Goal: Task Accomplishment & Management: Manage account settings

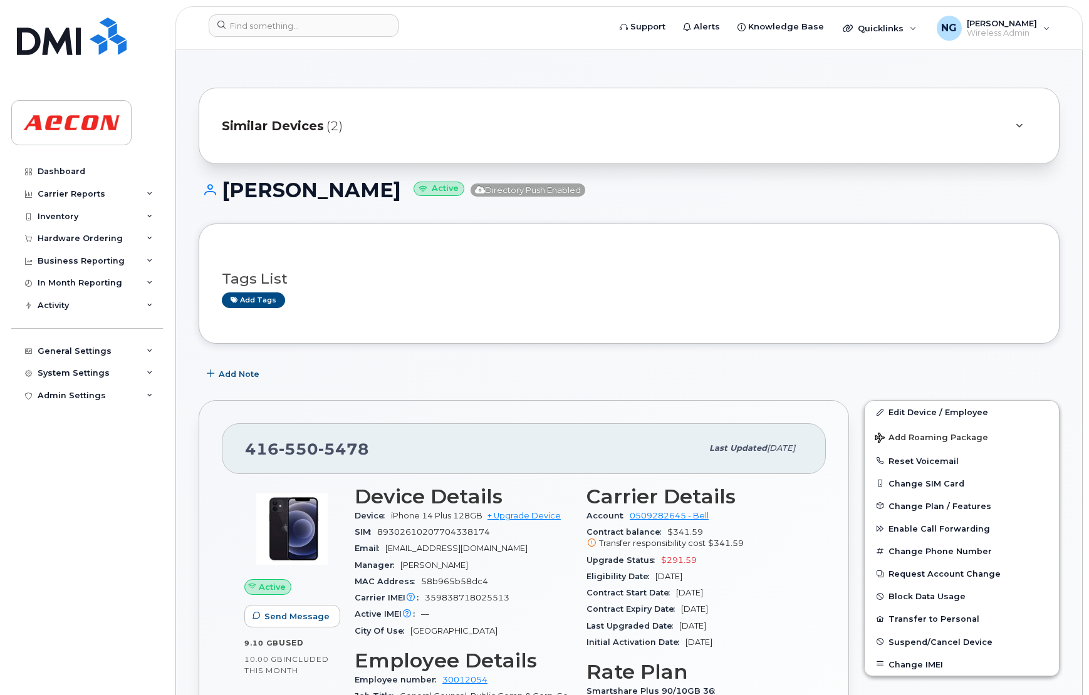
scroll to position [376, 0]
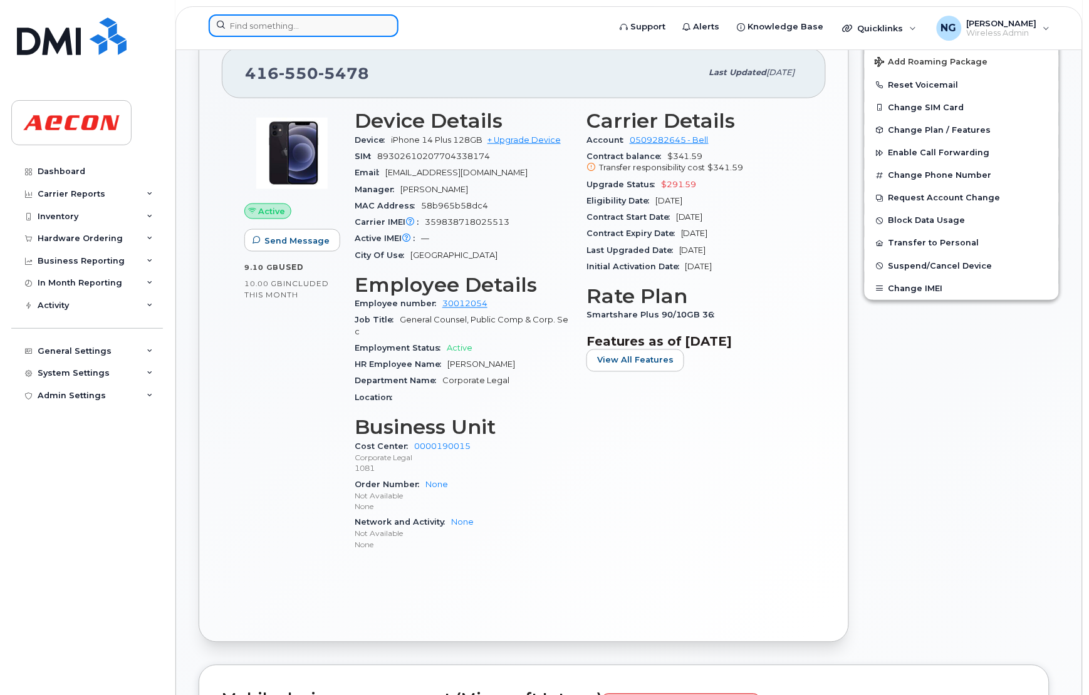
click at [266, 33] on input at bounding box center [304, 25] width 190 height 23
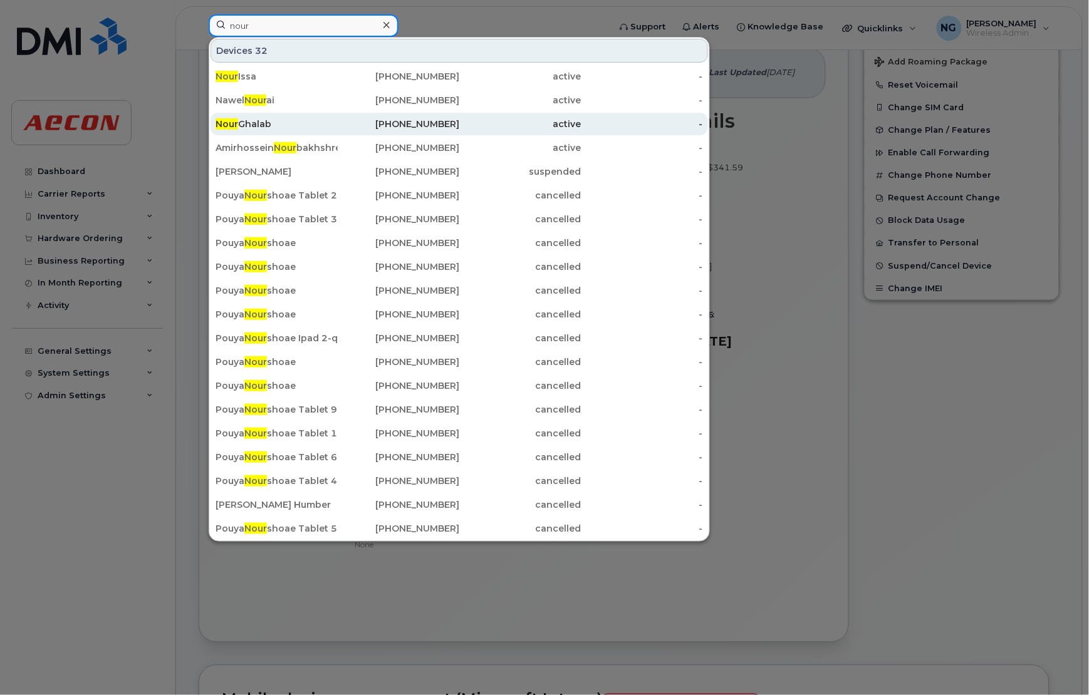
type input "nour"
click at [256, 125] on div "Nour Ghalab" at bounding box center [276, 124] width 122 height 13
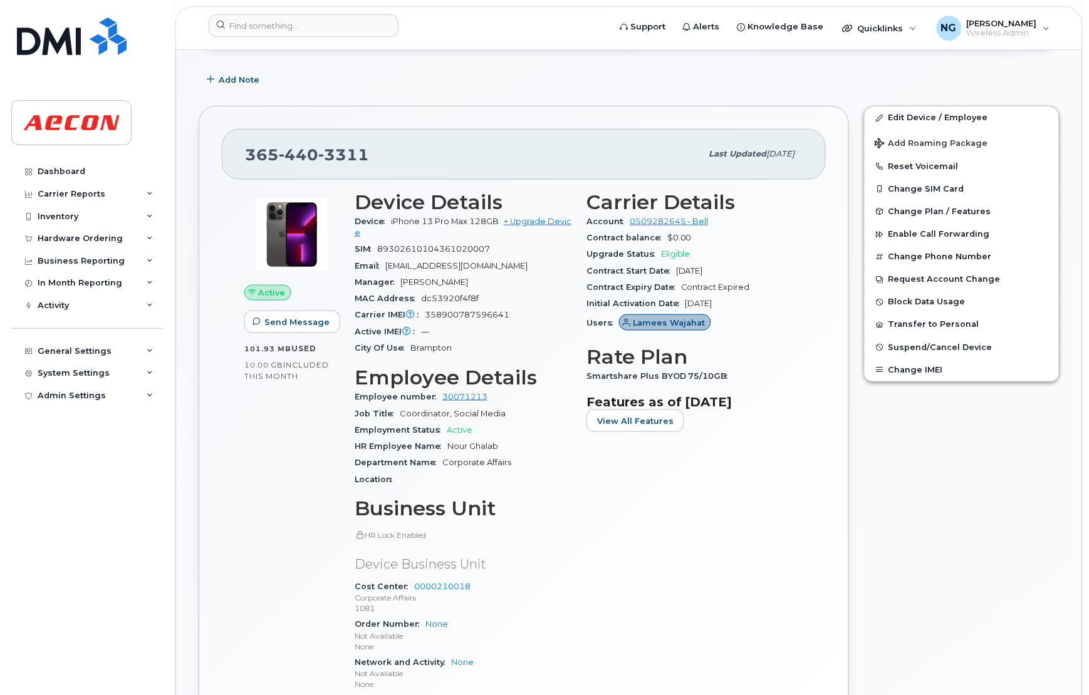
scroll to position [658, 0]
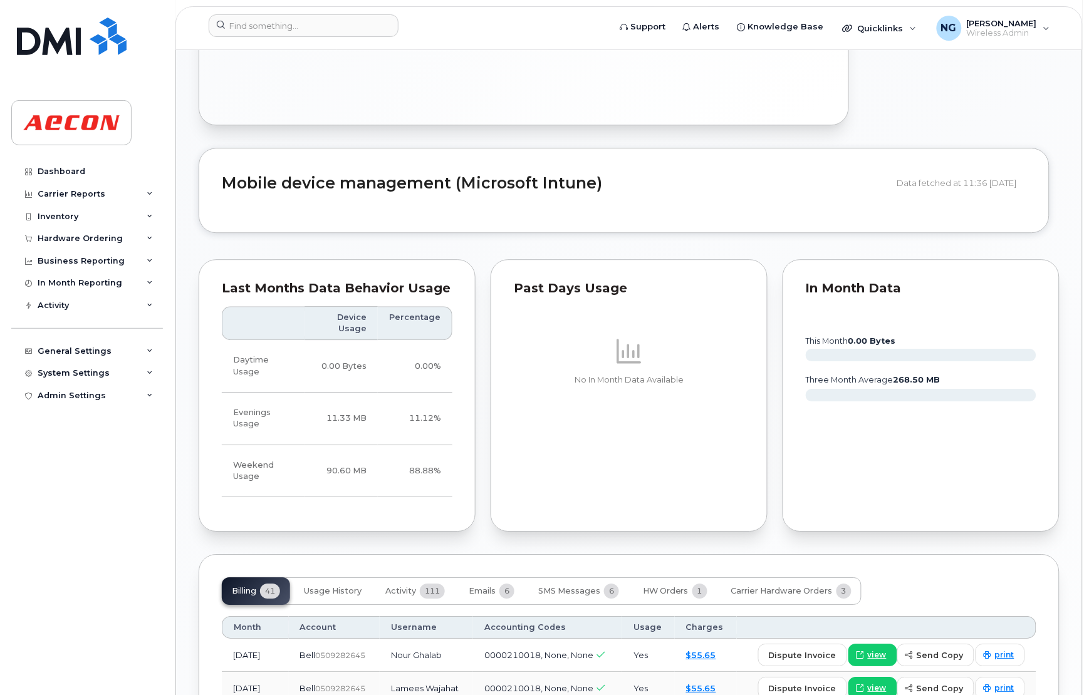
scroll to position [939, 0]
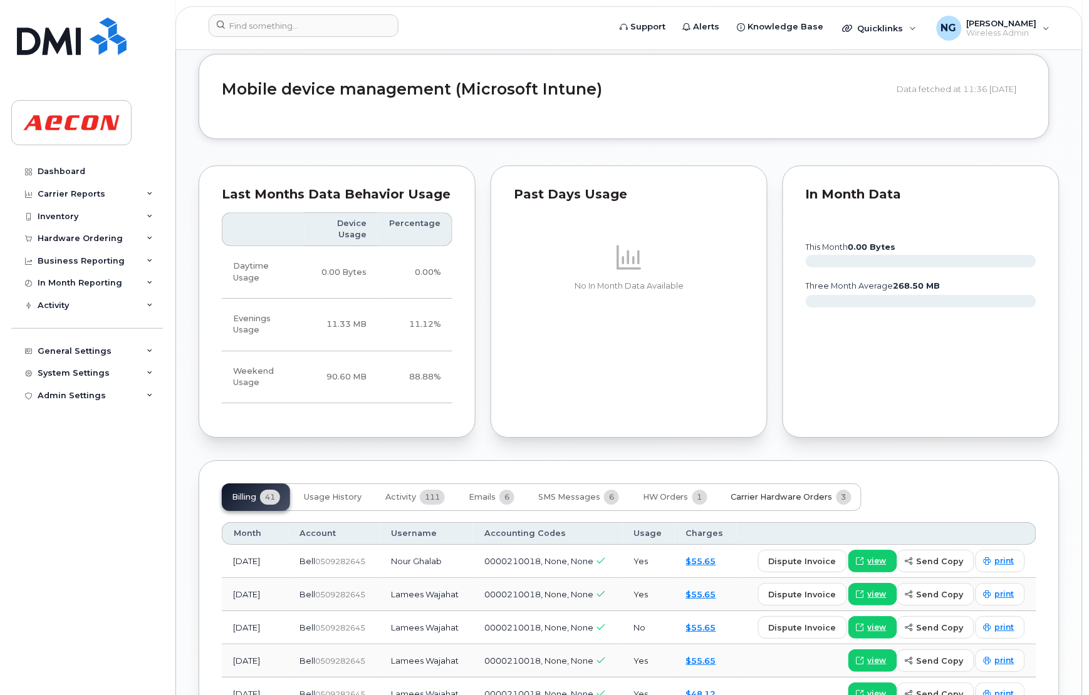
click at [790, 498] on span "Carrier Hardware Orders" at bounding box center [781, 497] width 101 height 10
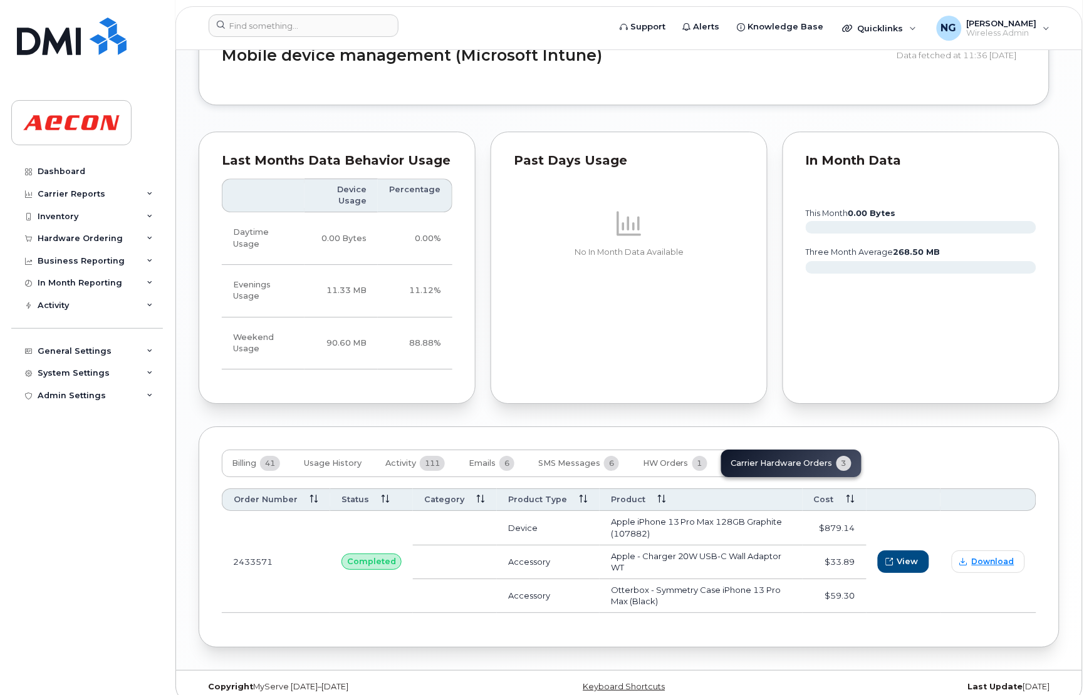
scroll to position [979, 0]
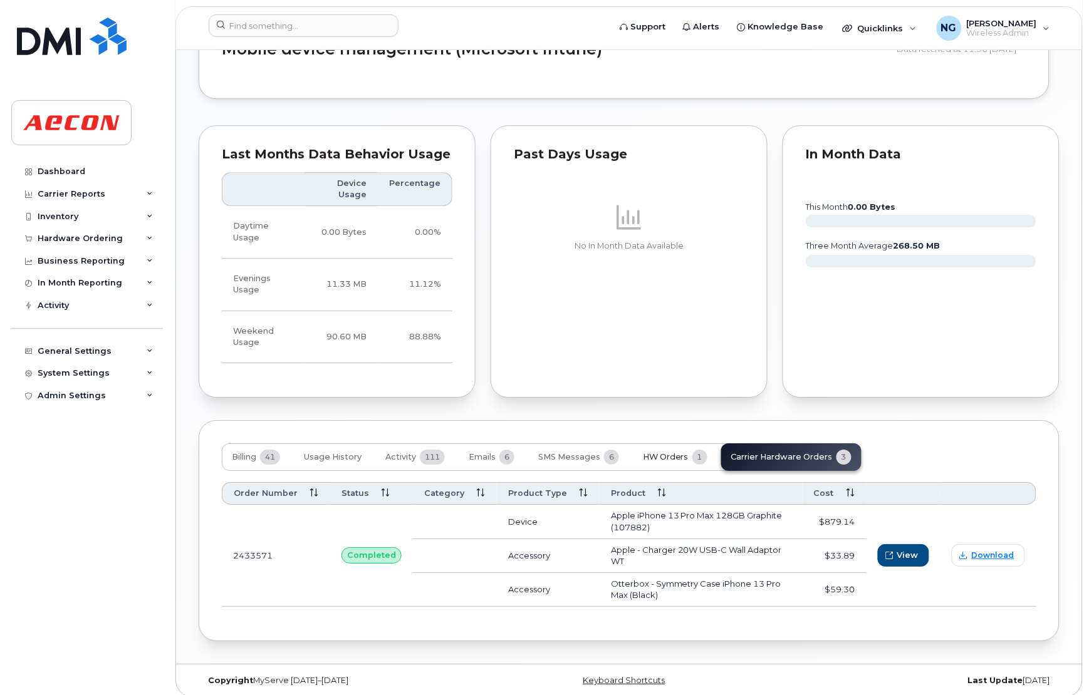
click at [672, 453] on button "HW Orders 1" at bounding box center [675, 457] width 85 height 28
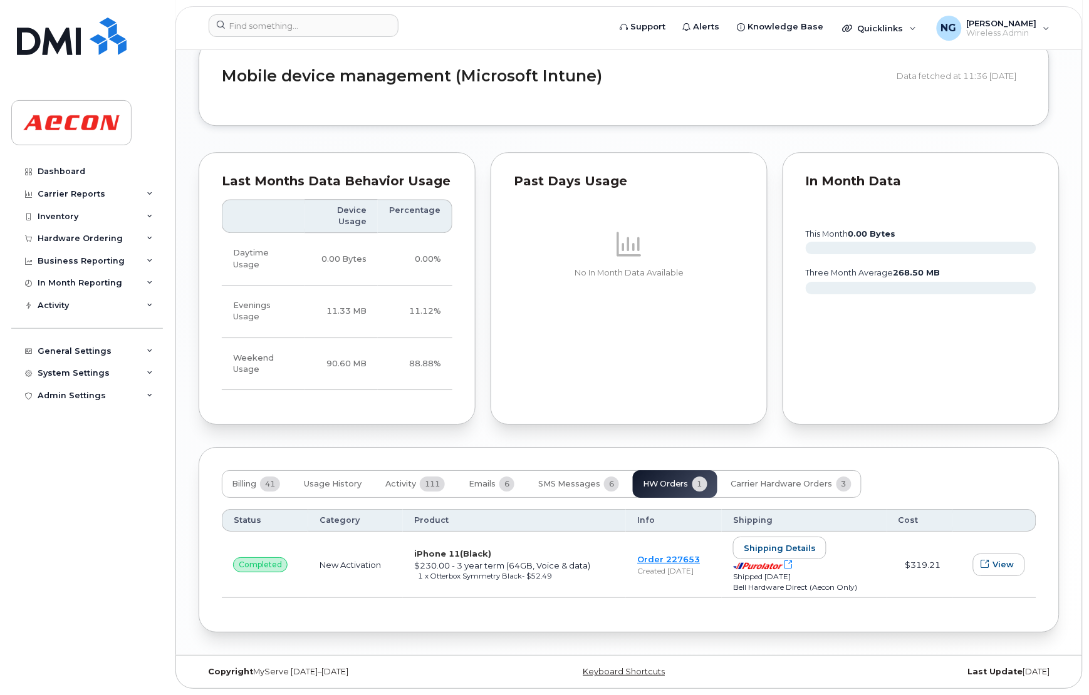
scroll to position [955, 0]
click at [247, 487] on span "Billing" at bounding box center [244, 484] width 24 height 10
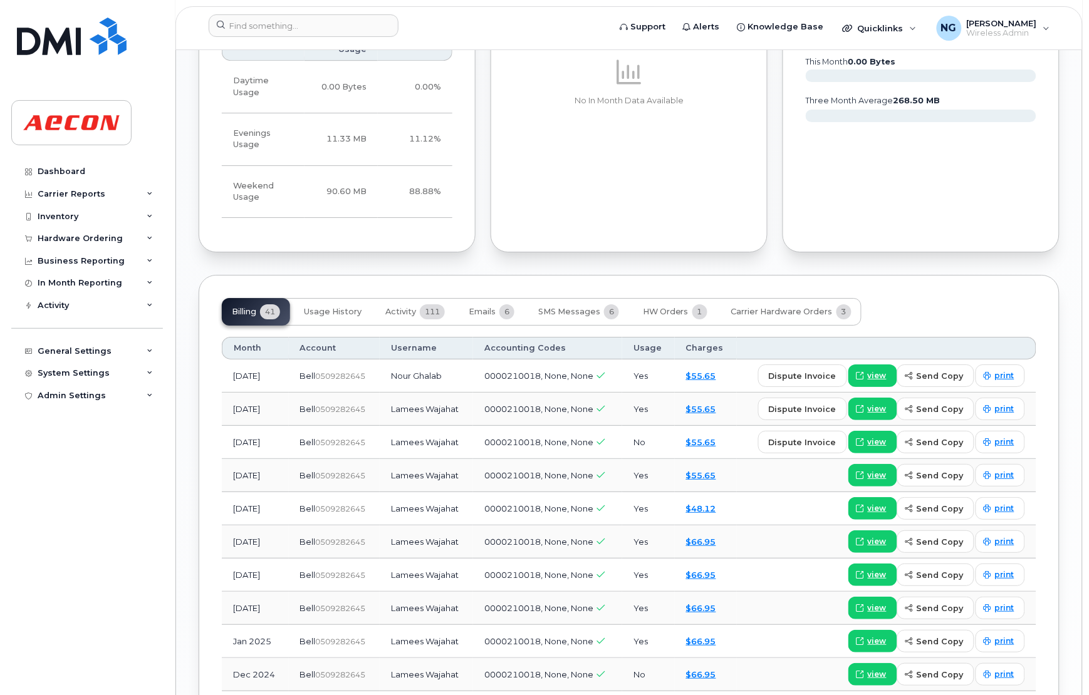
scroll to position [1127, 0]
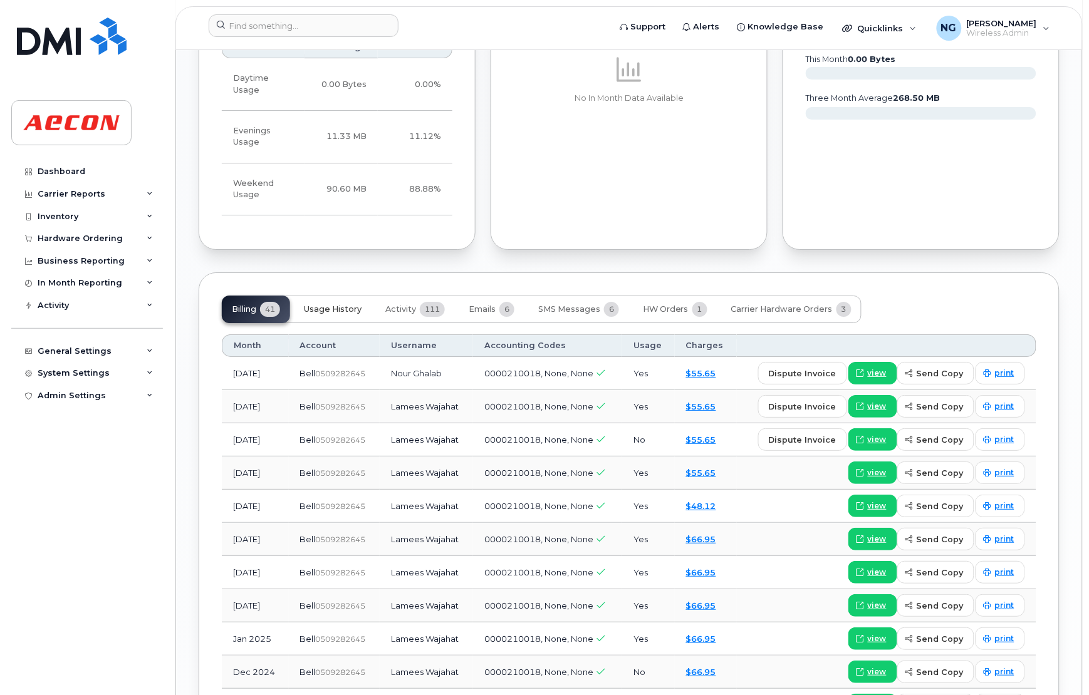
click at [323, 312] on span "Usage History" at bounding box center [333, 309] width 58 height 10
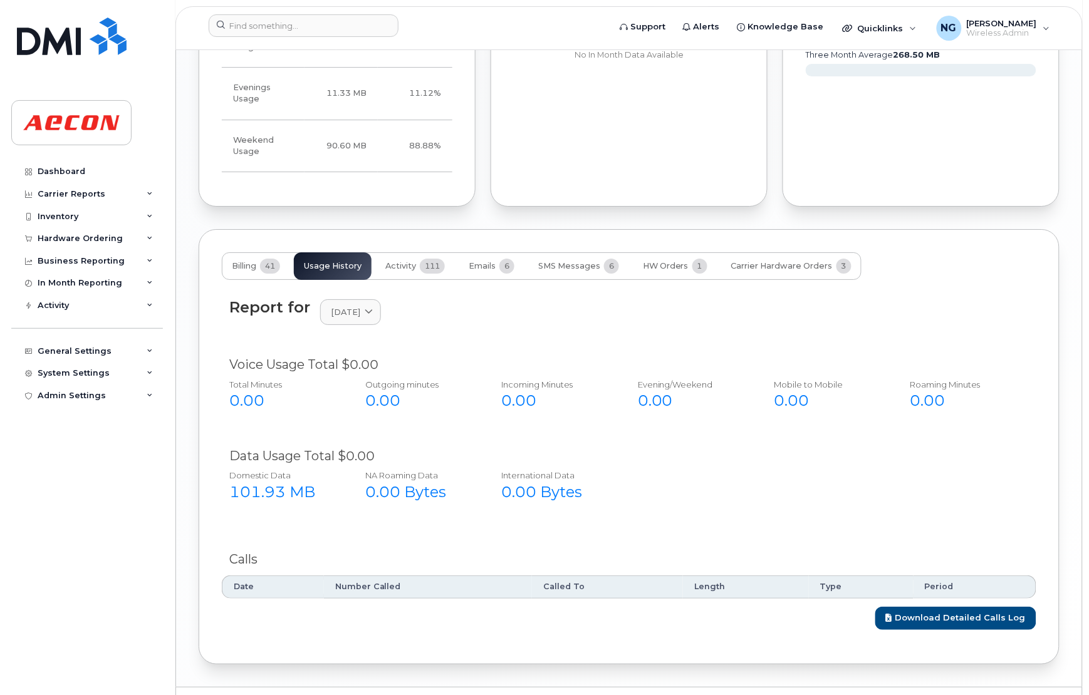
scroll to position [1205, 0]
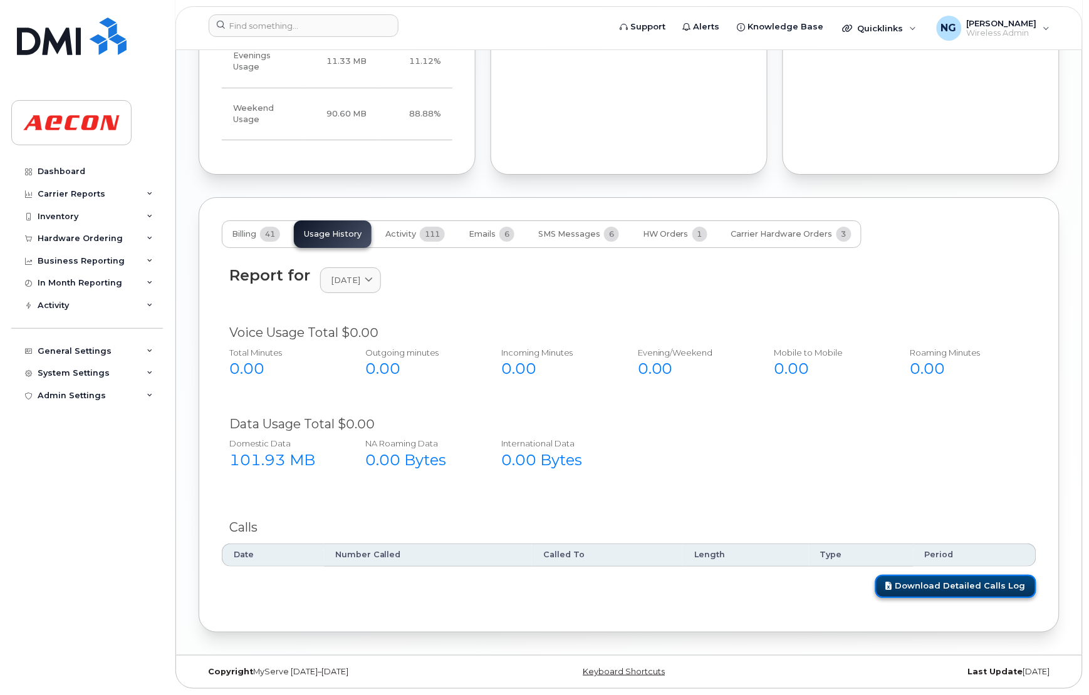
click at [978, 584] on link "Download Detailed Calls Log" at bounding box center [955, 586] width 161 height 23
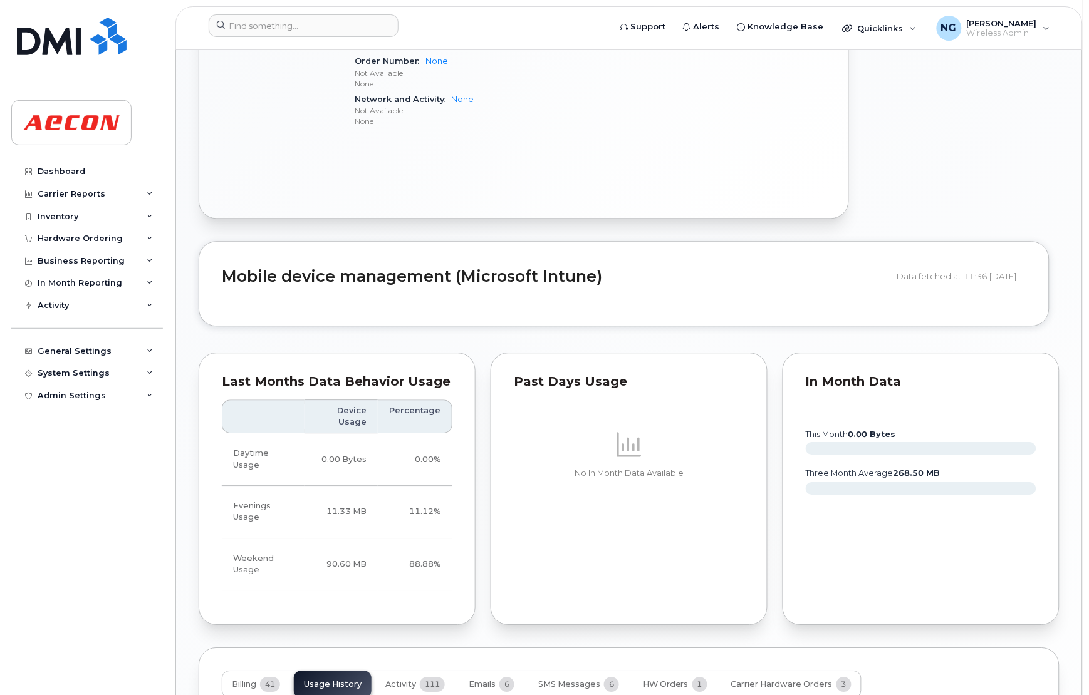
scroll to position [845, 0]
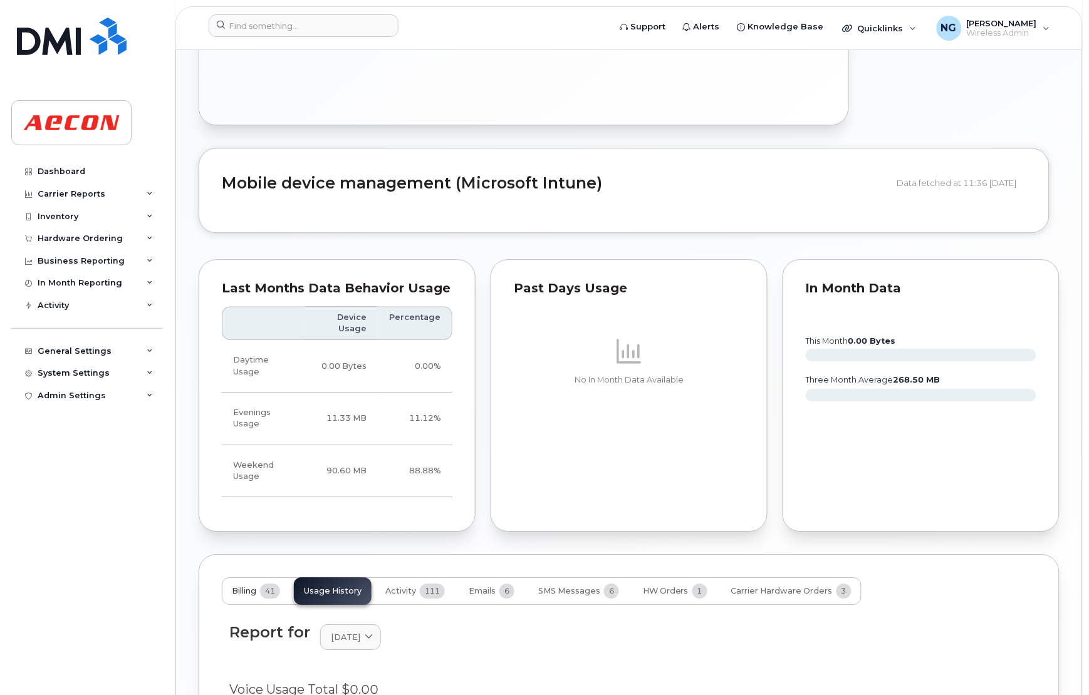
click at [256, 594] on span "Billing" at bounding box center [244, 591] width 24 height 10
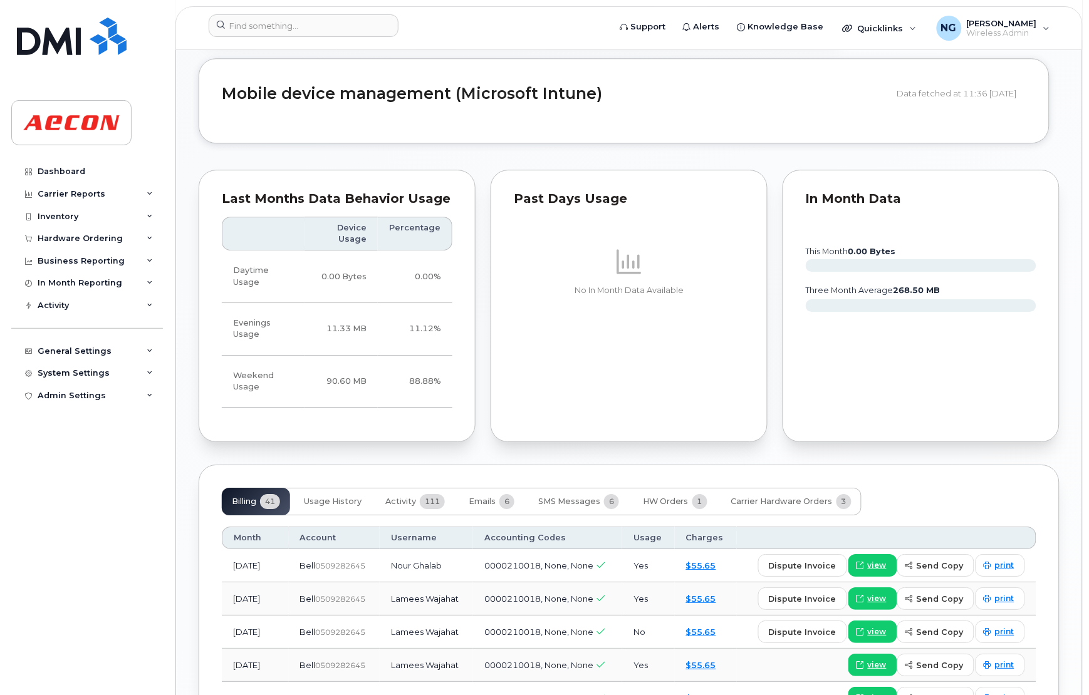
scroll to position [1033, 0]
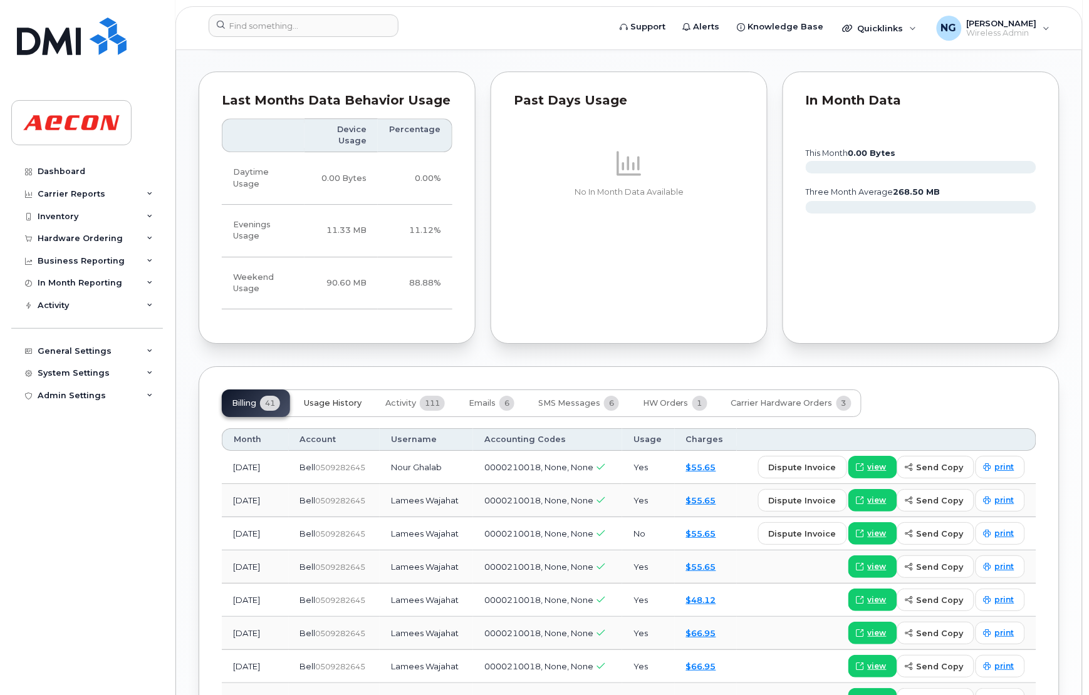
click at [331, 411] on button "Usage History" at bounding box center [333, 404] width 78 height 28
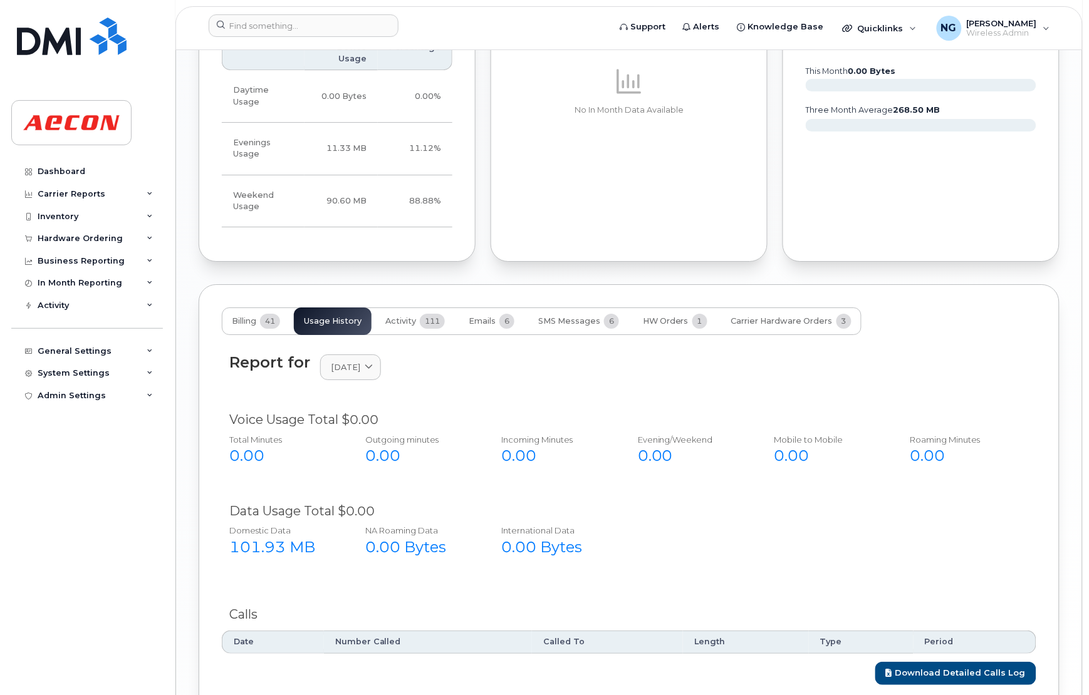
scroll to position [1205, 0]
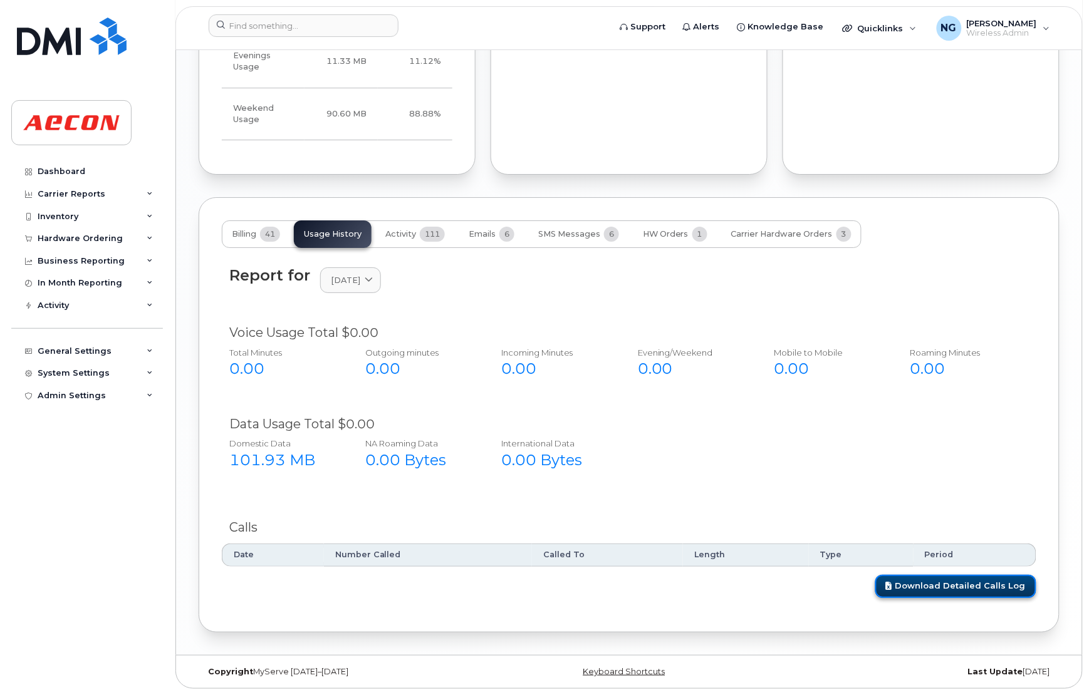
click at [964, 582] on link "Download Detailed Calls Log" at bounding box center [955, 586] width 161 height 23
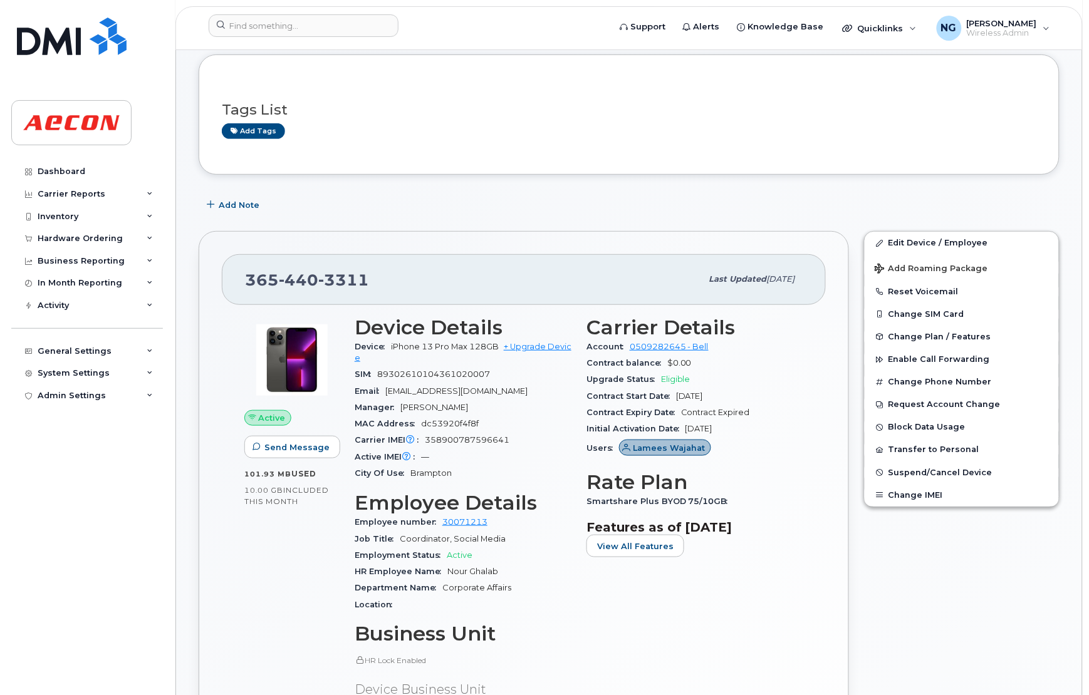
scroll to position [0, 0]
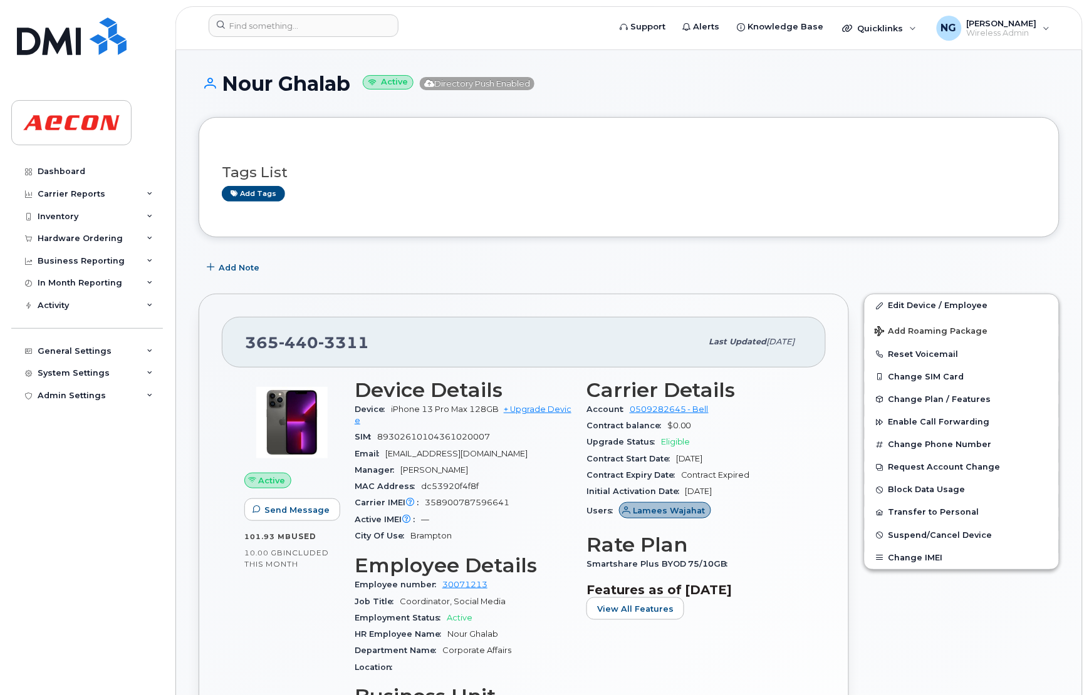
click at [428, 202] on div "Tags List Add tags" at bounding box center [629, 177] width 814 height 74
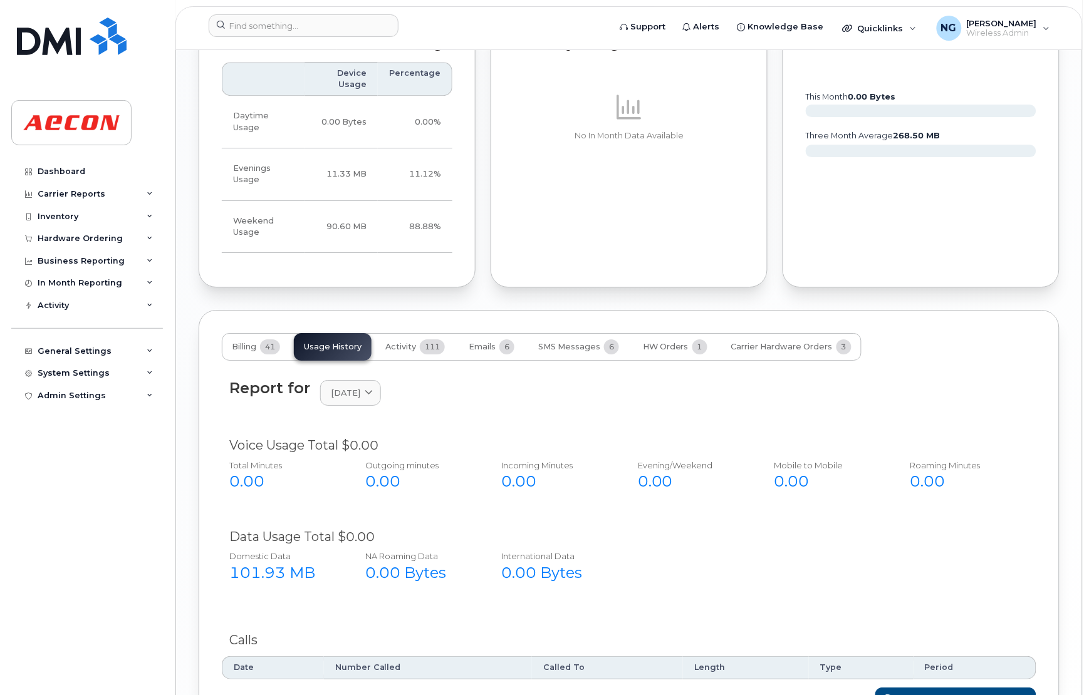
scroll to position [1205, 0]
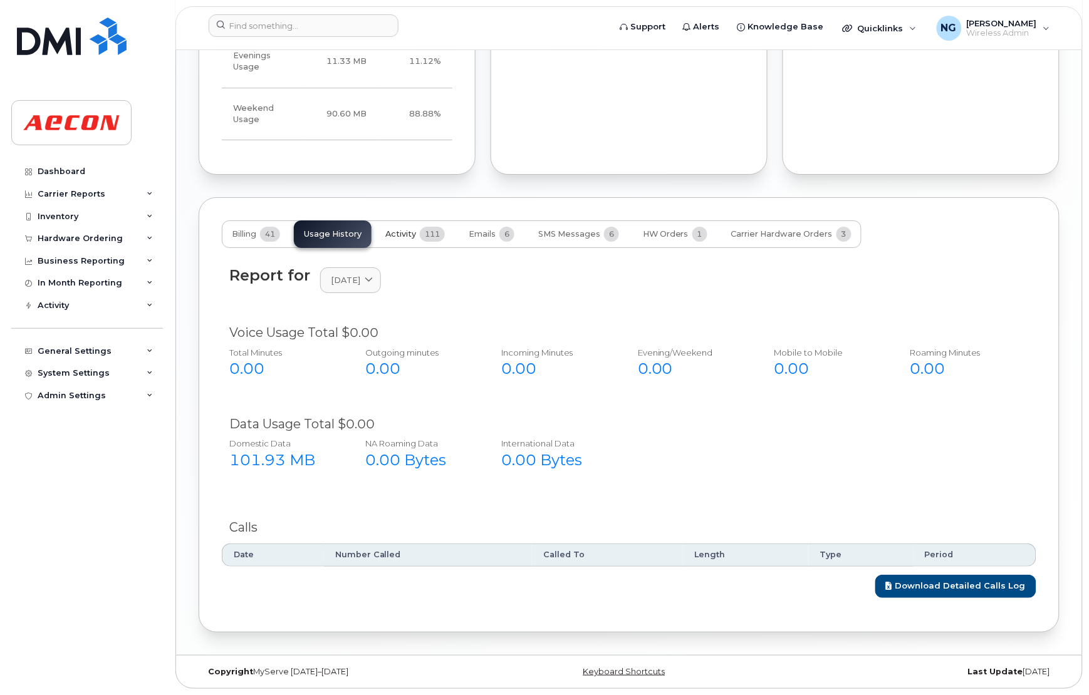
click at [399, 229] on span "Activity" at bounding box center [400, 234] width 31 height 10
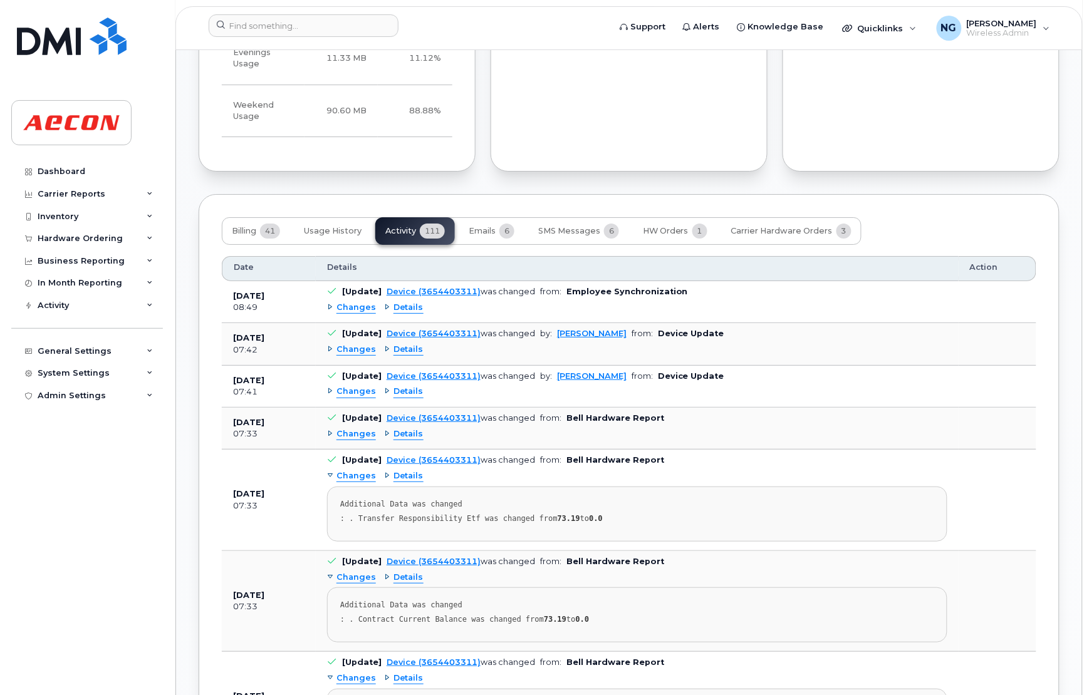
click at [359, 311] on span "Changes" at bounding box center [355, 308] width 39 height 12
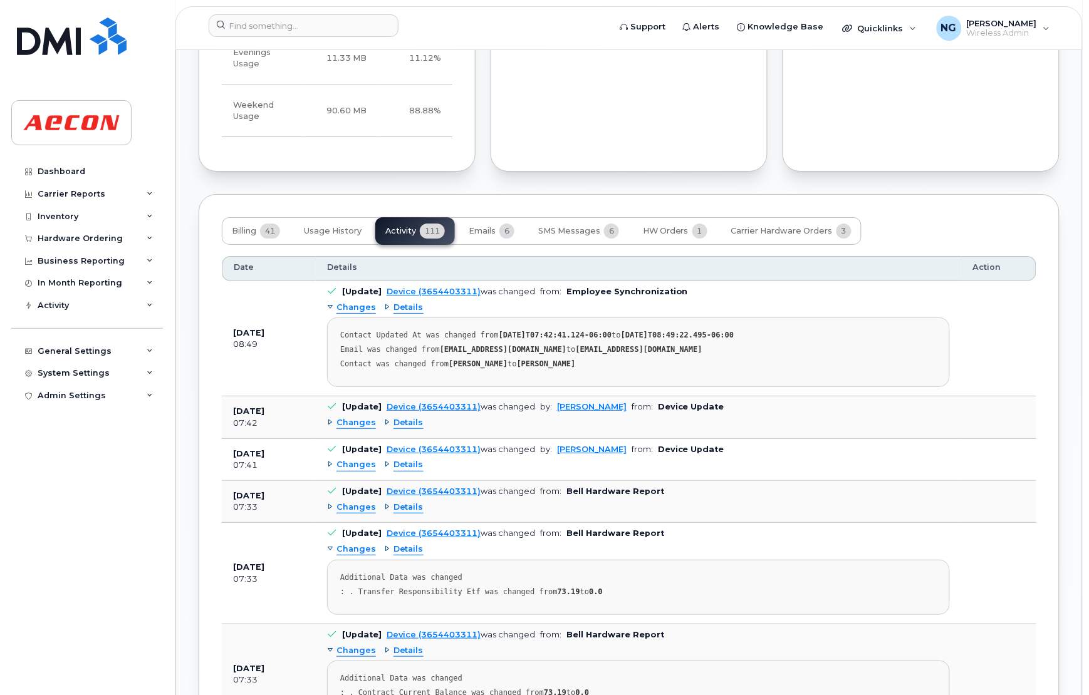
click at [355, 427] on span "Changes" at bounding box center [355, 423] width 39 height 12
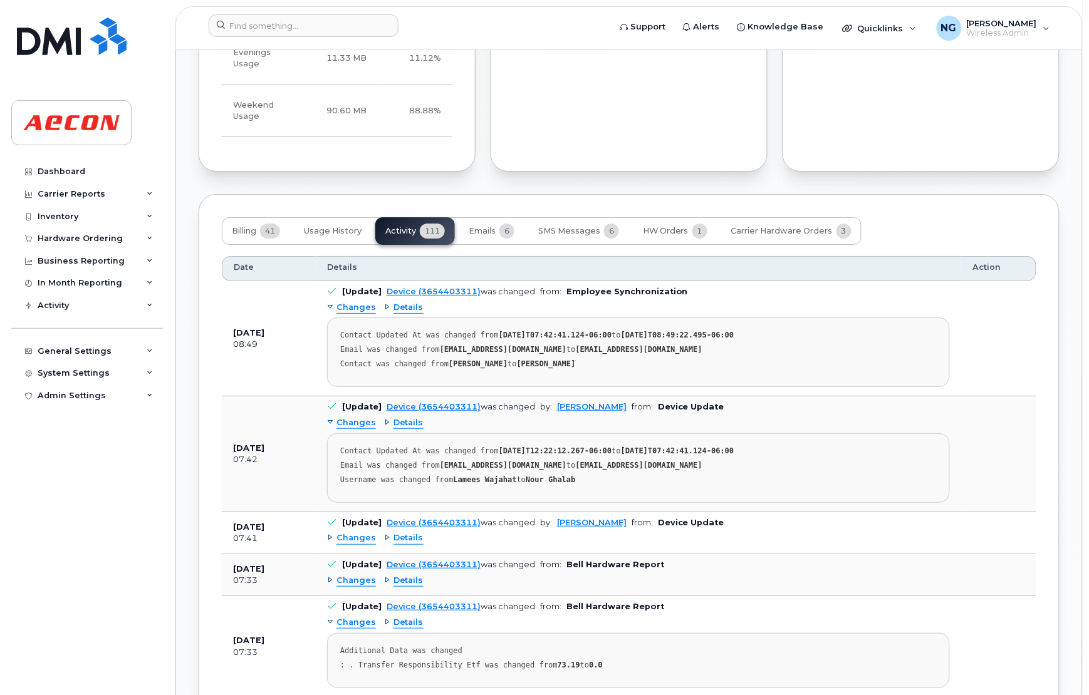
click at [348, 544] on span "Changes" at bounding box center [355, 538] width 39 height 12
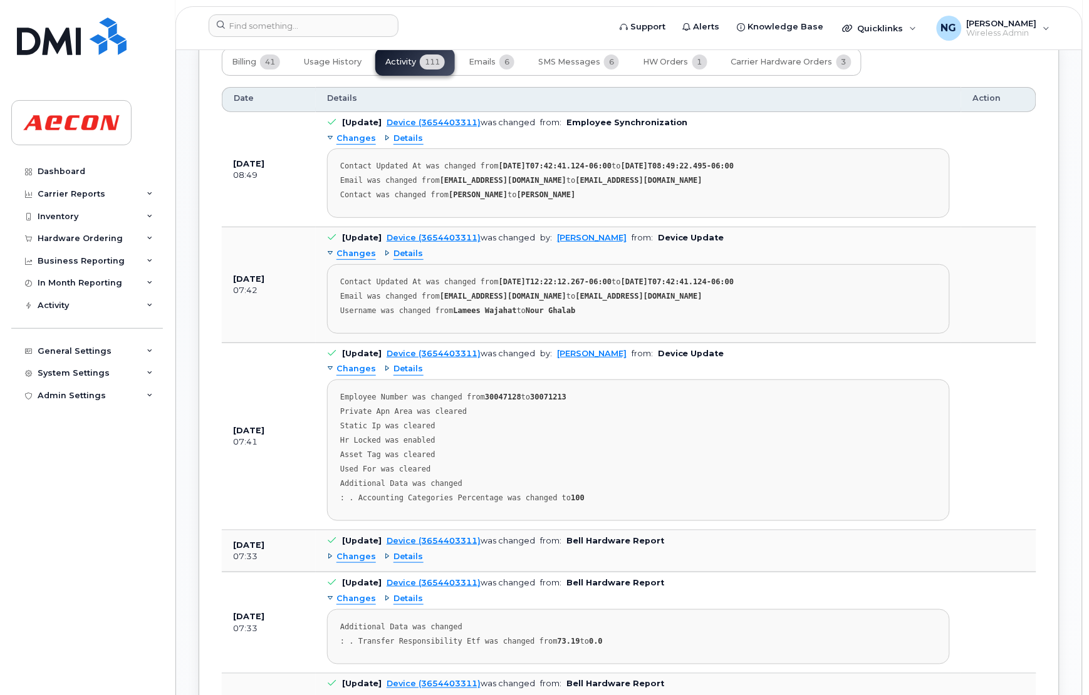
scroll to position [1487, 0]
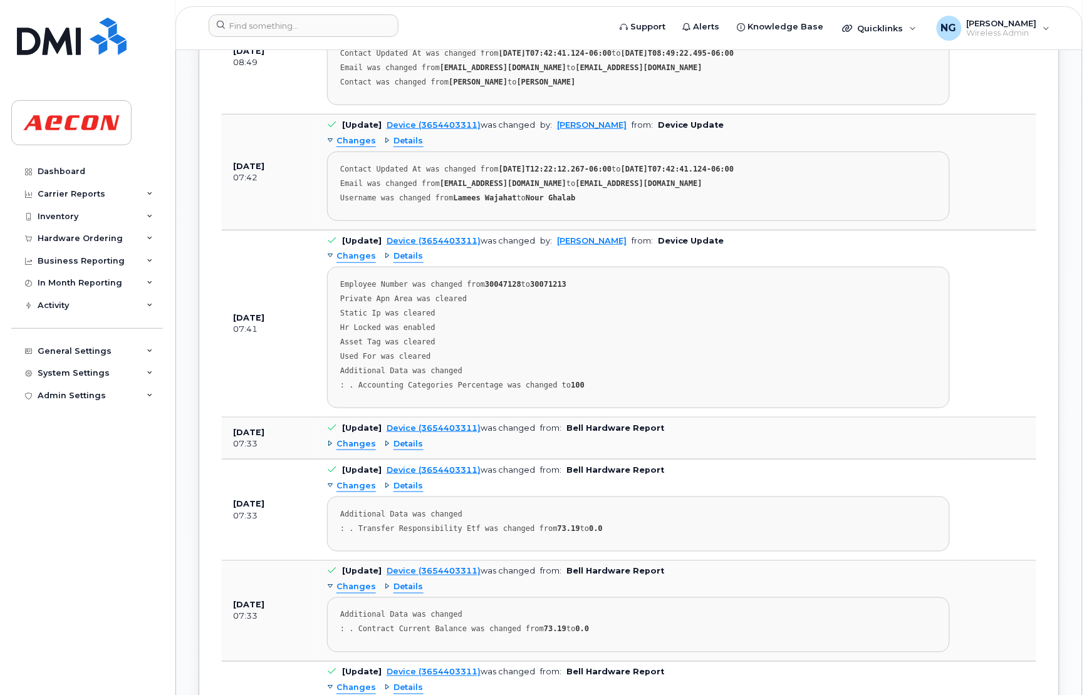
click at [360, 447] on span "Changes" at bounding box center [355, 444] width 39 height 12
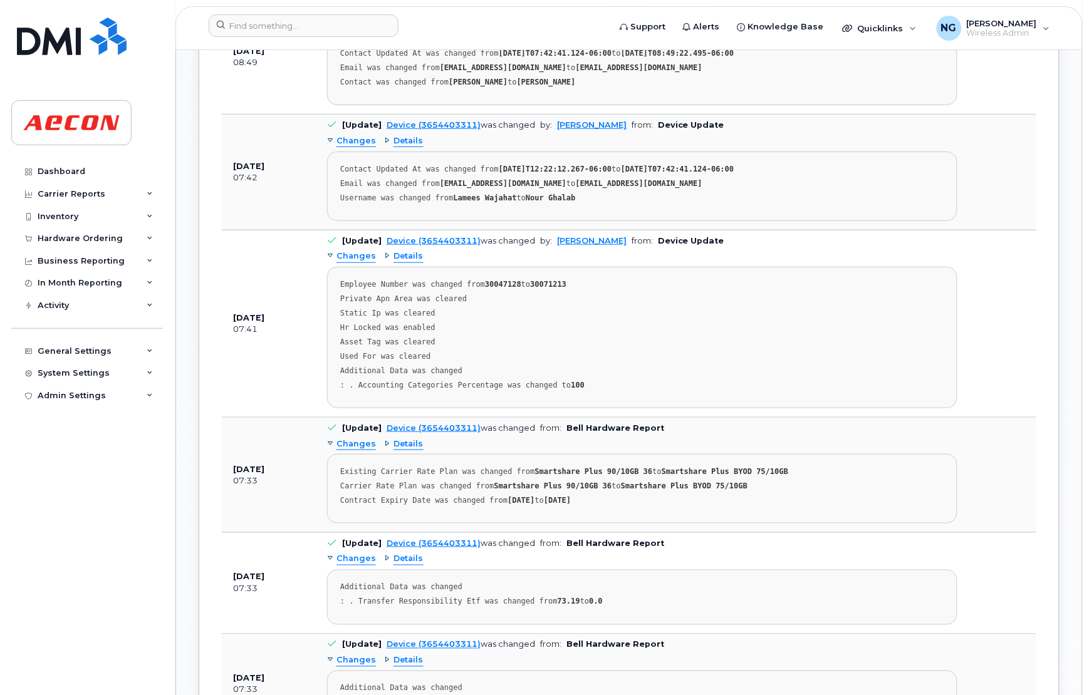
click at [348, 560] on span "Changes" at bounding box center [355, 560] width 39 height 12
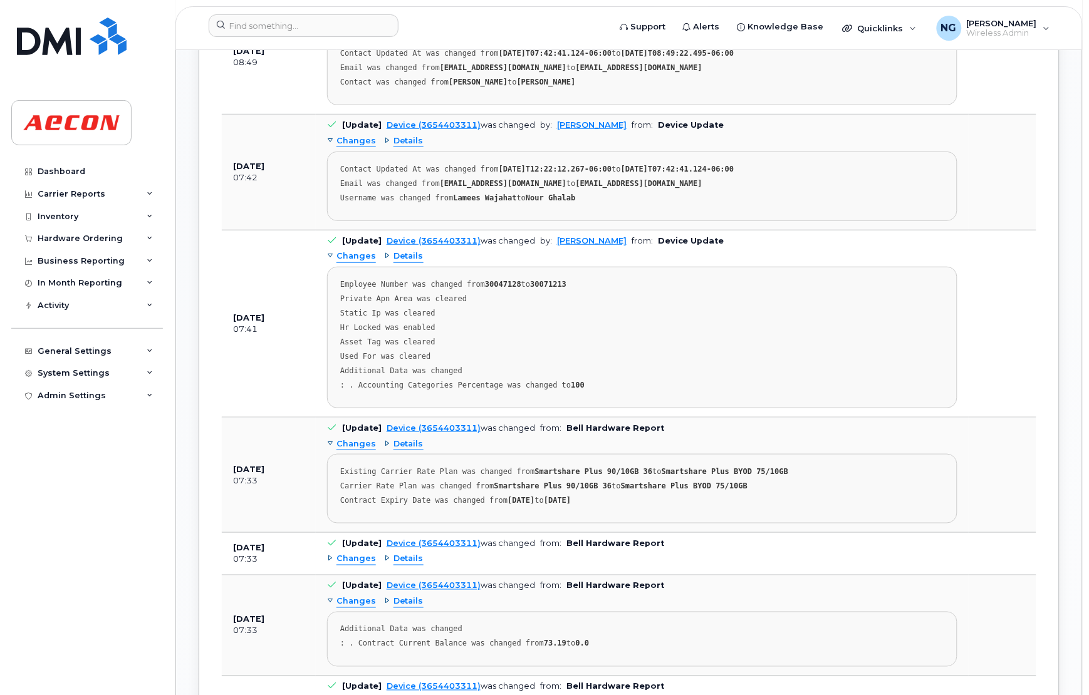
click at [355, 566] on span "Changes" at bounding box center [355, 560] width 39 height 12
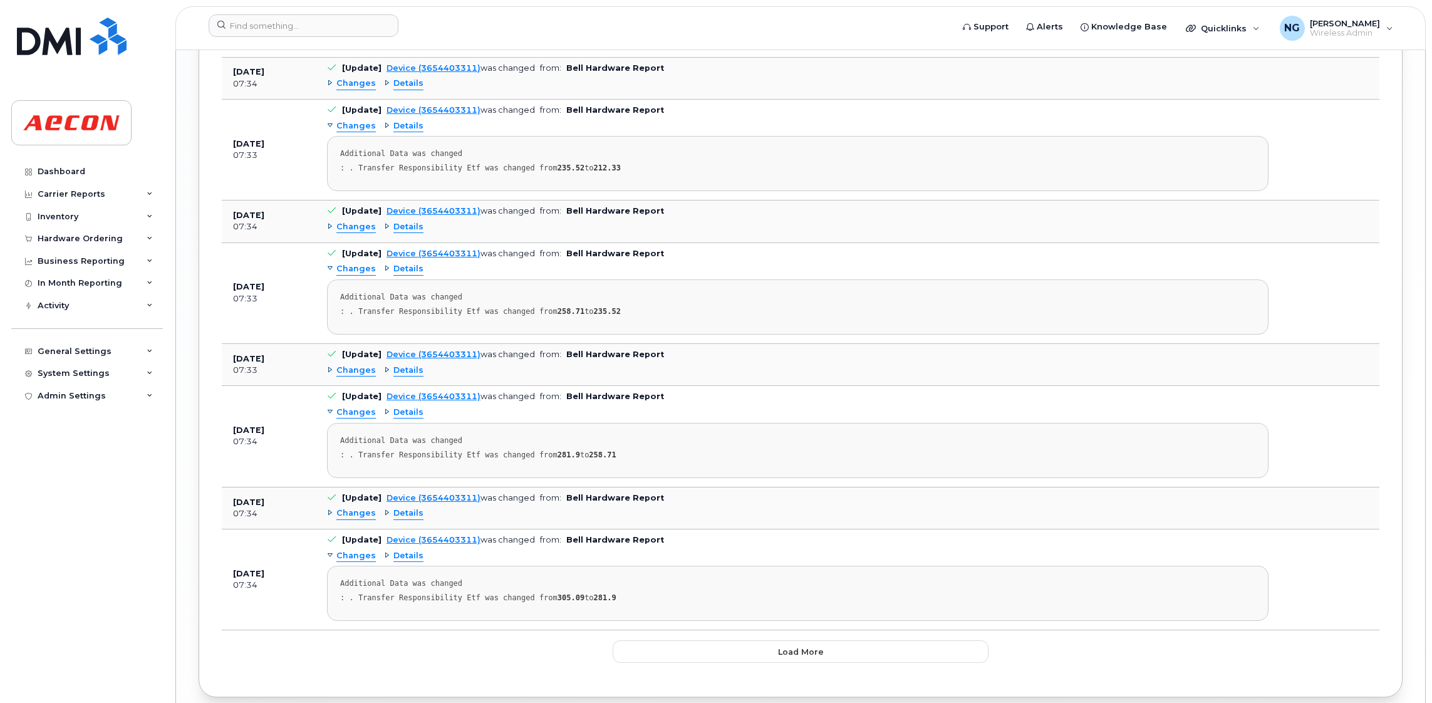
scroll to position [3290, 0]
